Goal: Task Accomplishment & Management: Complete application form

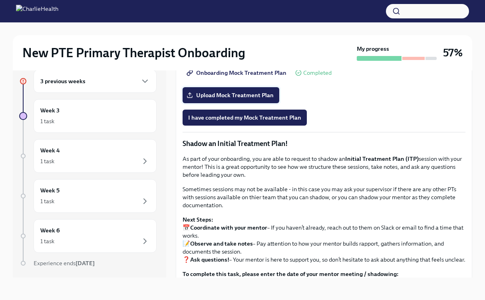
scroll to position [631, 0]
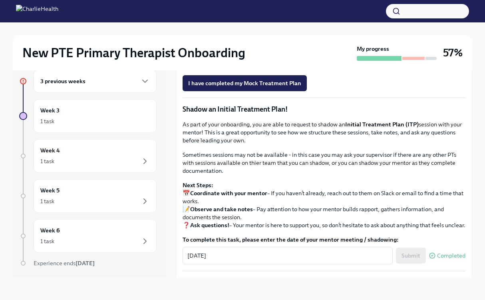
click at [239, 65] on span "Upload Mock Treatment Plan" at bounding box center [231, 61] width 86 height 8
click at [0, 0] on input "Upload Mock Treatment Plan" at bounding box center [0, 0] width 0 height 0
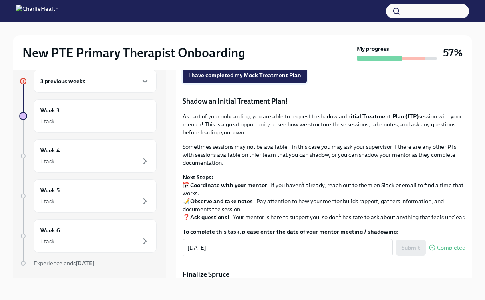
click at [288, 79] on span "I have completed my Mock Treatment Plan" at bounding box center [244, 75] width 113 height 8
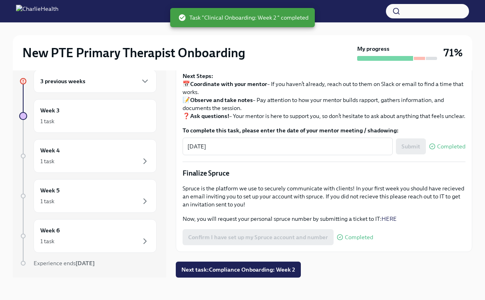
scroll to position [884, 0]
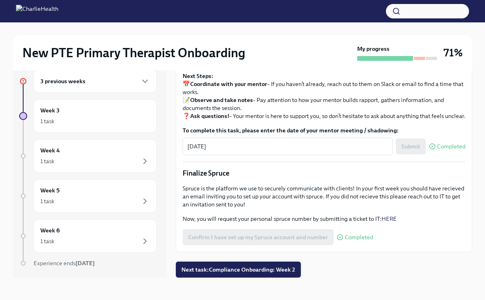
click at [228, 268] on span "Next task : Compliance Onboarding: Week 2" at bounding box center [238, 269] width 114 height 8
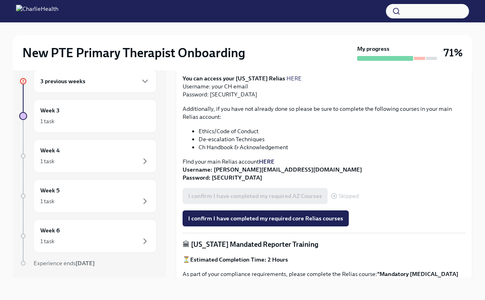
scroll to position [302, 0]
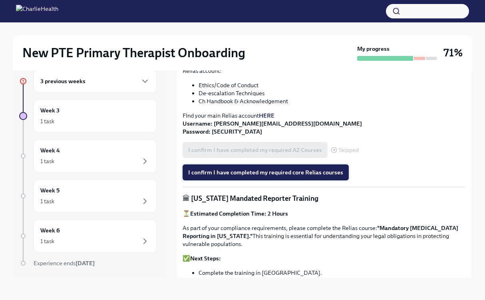
click at [316, 175] on span "I confirm I have completed my required core Relias courses" at bounding box center [265, 172] width 155 height 8
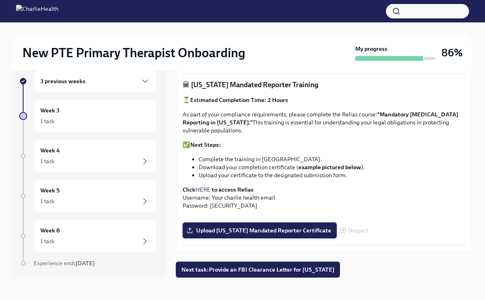
scroll to position [590, 0]
click at [281, 269] on span "Next task : Provide an FBI Clearance Letter for [US_STATE]" at bounding box center [257, 269] width 153 height 8
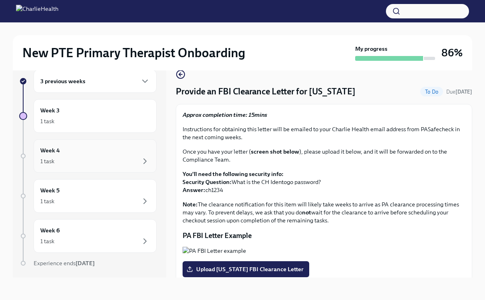
click at [105, 153] on div "Week 4 1 task" at bounding box center [94, 156] width 109 height 20
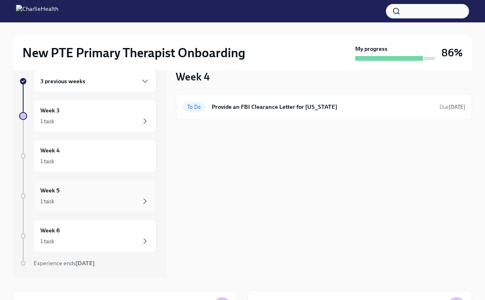
click at [96, 201] on div "1 task" at bounding box center [94, 201] width 109 height 10
click at [96, 235] on div "Week 6 1 task" at bounding box center [94, 236] width 109 height 20
click at [97, 117] on div "1 task" at bounding box center [94, 121] width 109 height 10
click at [249, 105] on h6 "Provide an FBI Clearance Letter for [US_STATE]" at bounding box center [322, 106] width 221 height 9
